Goal: Information Seeking & Learning: Learn about a topic

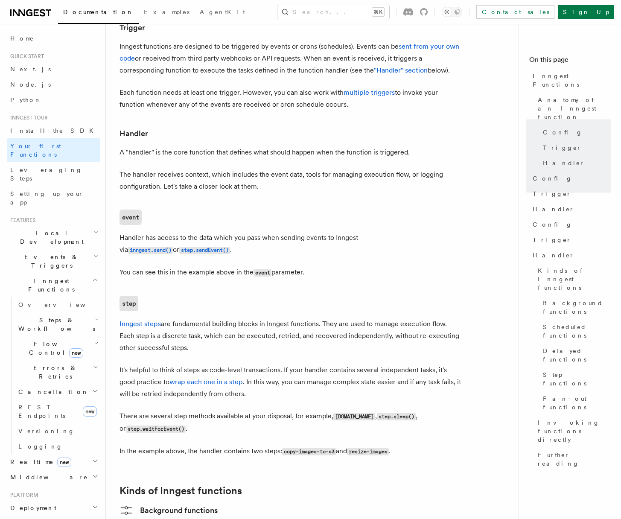
scroll to position [907, 0]
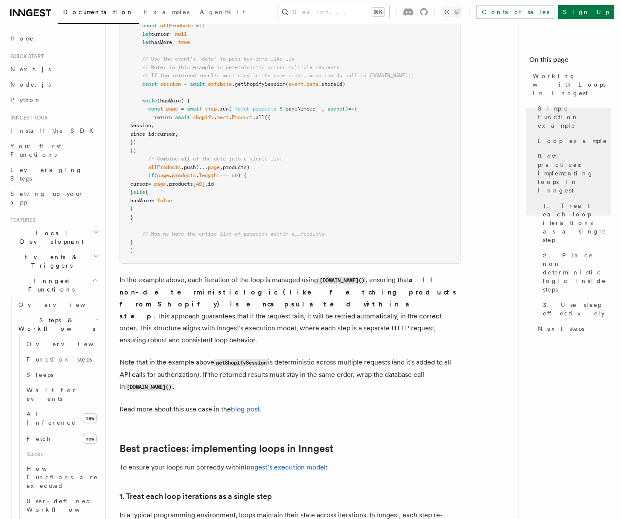
scroll to position [882, 0]
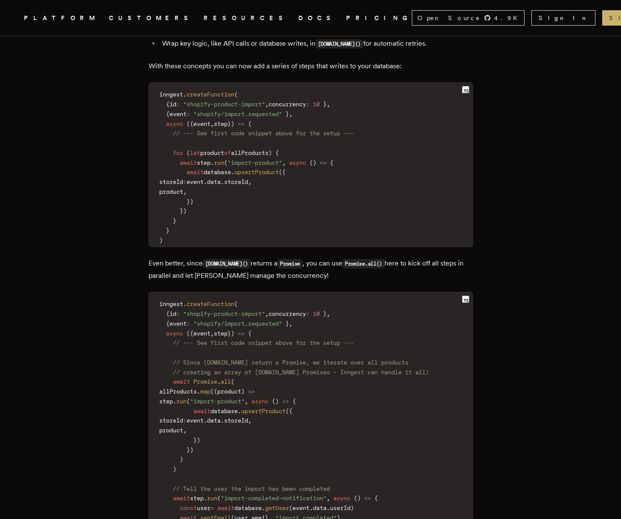
scroll to position [1815, 0]
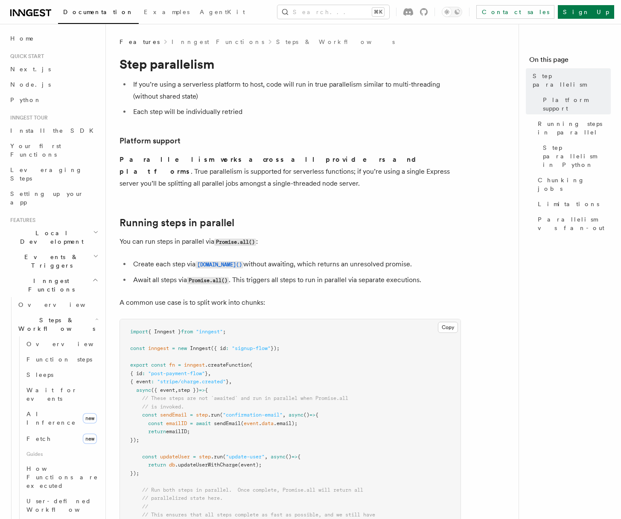
scroll to position [6, 0]
